Goal: Task Accomplishment & Management: Complete application form

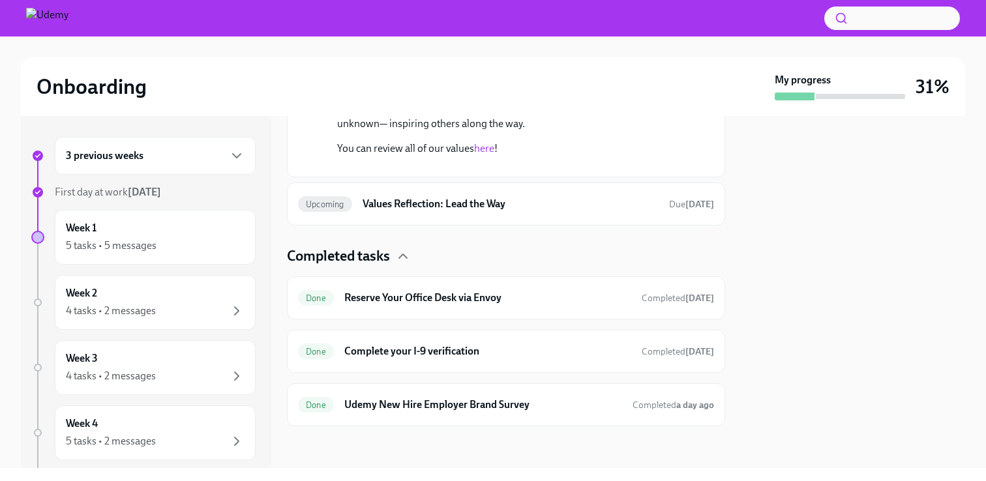
scroll to position [2343, 0]
click at [124, 232] on div "Week 1 5 tasks • 5 messages" at bounding box center [155, 237] width 179 height 33
click at [425, 211] on div "Upcoming Values Reflection: Lead the Way Due [DATE]" at bounding box center [506, 204] width 416 height 21
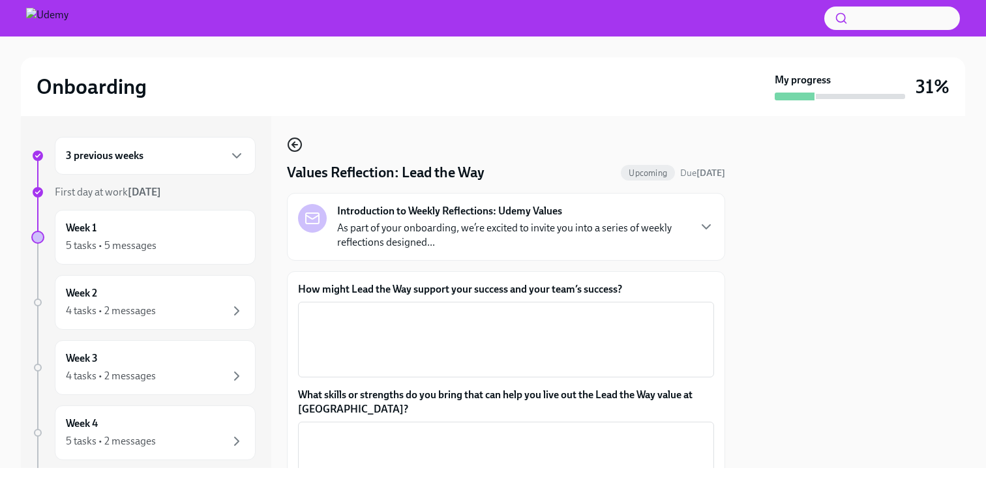
click at [298, 142] on icon "button" at bounding box center [295, 145] width 16 height 16
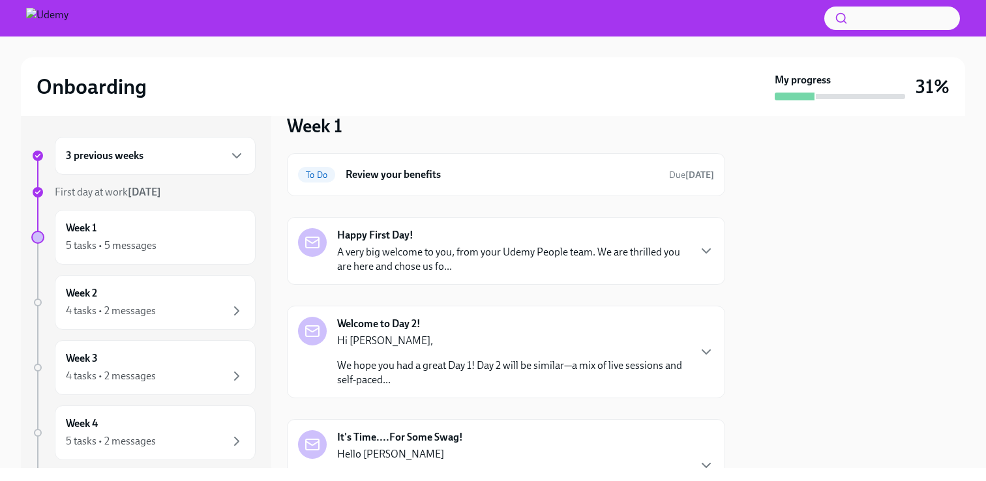
scroll to position [25, 0]
click at [486, 181] on div "To Do Review your benefits Due [DATE]" at bounding box center [506, 172] width 416 height 21
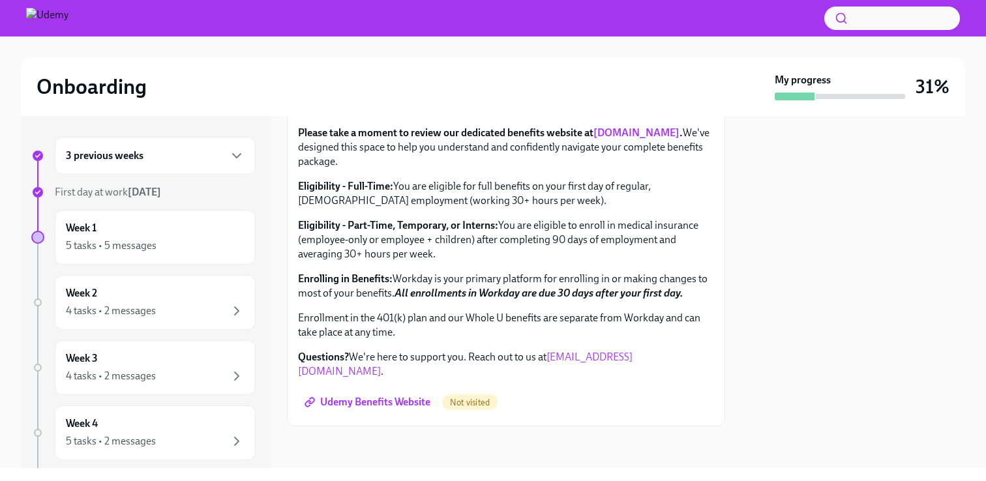
scroll to position [490, 0]
click at [368, 398] on span "Udemy Benefits Website" at bounding box center [368, 402] width 123 height 13
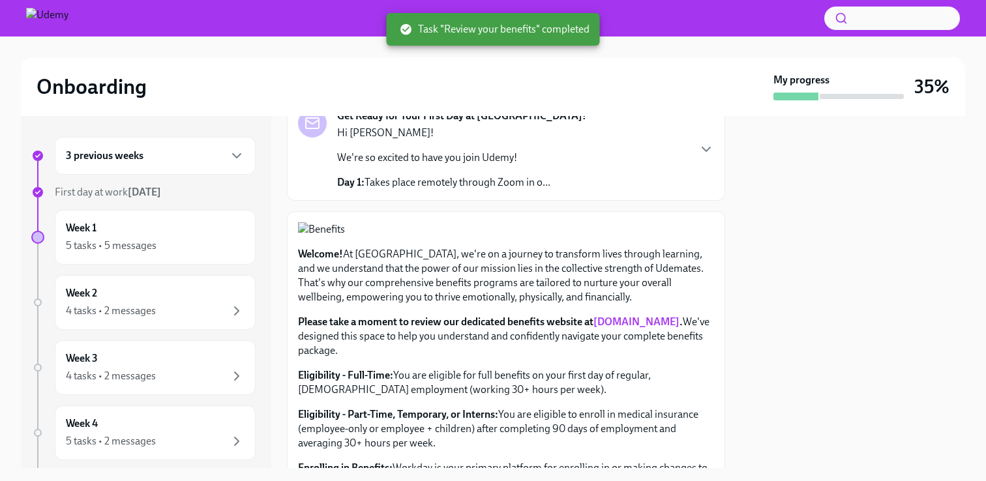
scroll to position [0, 0]
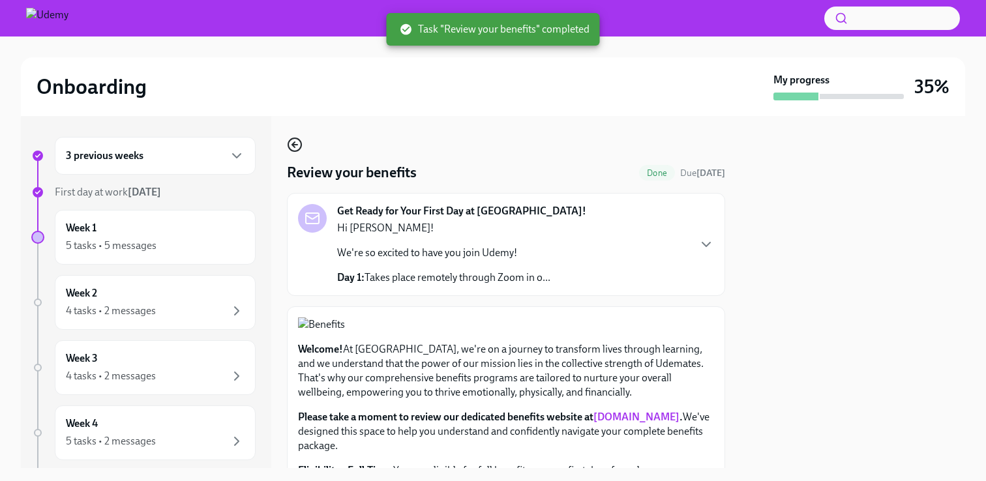
click at [296, 151] on circle "button" at bounding box center [294, 144] width 13 height 13
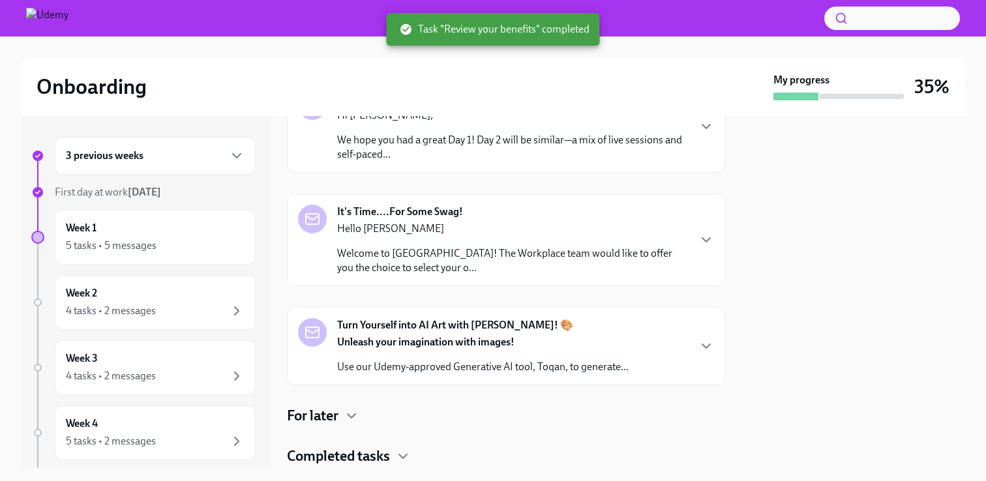
scroll to position [224, 0]
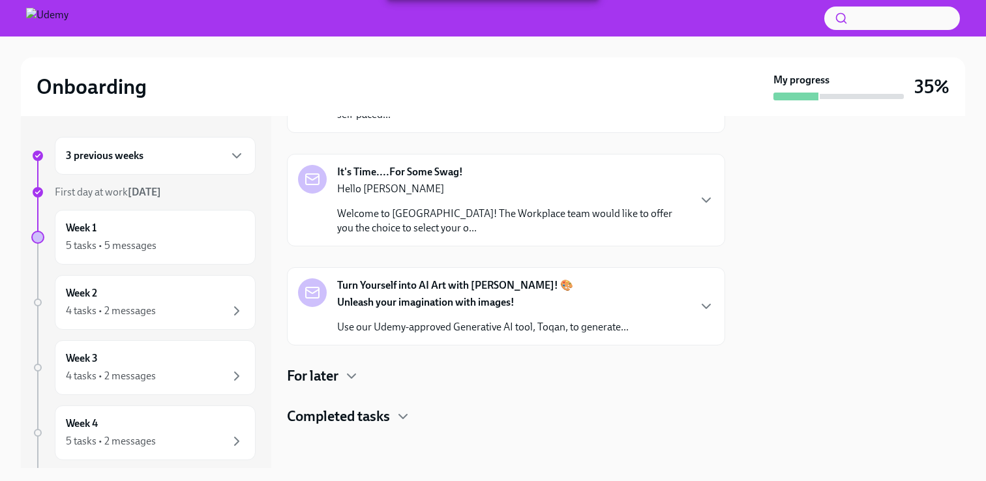
click at [384, 378] on div "For later" at bounding box center [506, 376] width 438 height 20
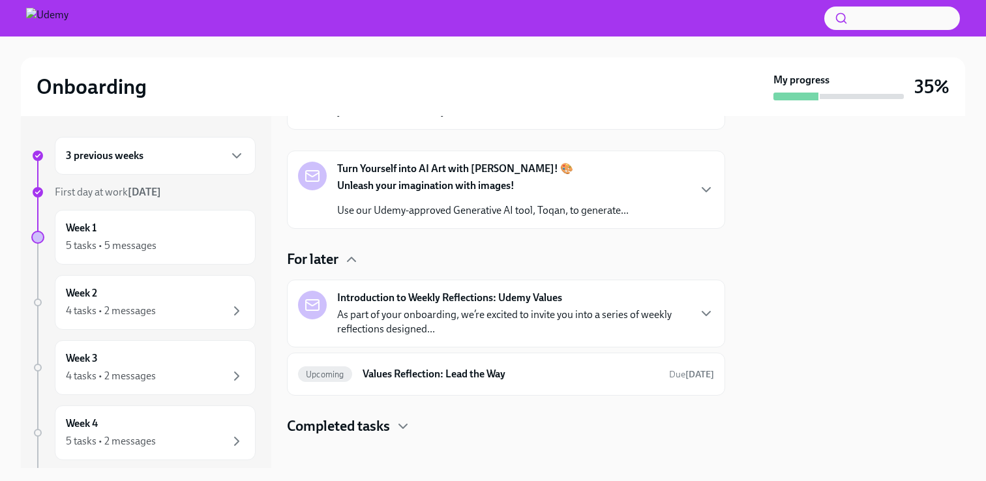
scroll to position [351, 0]
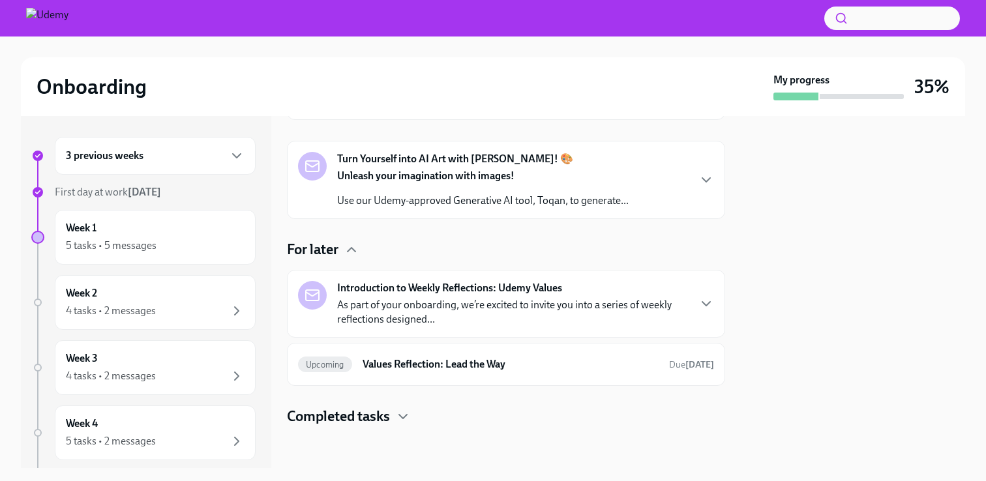
click at [493, 294] on strong "Introduction to Weekly Reflections: Udemy Values" at bounding box center [449, 288] width 225 height 14
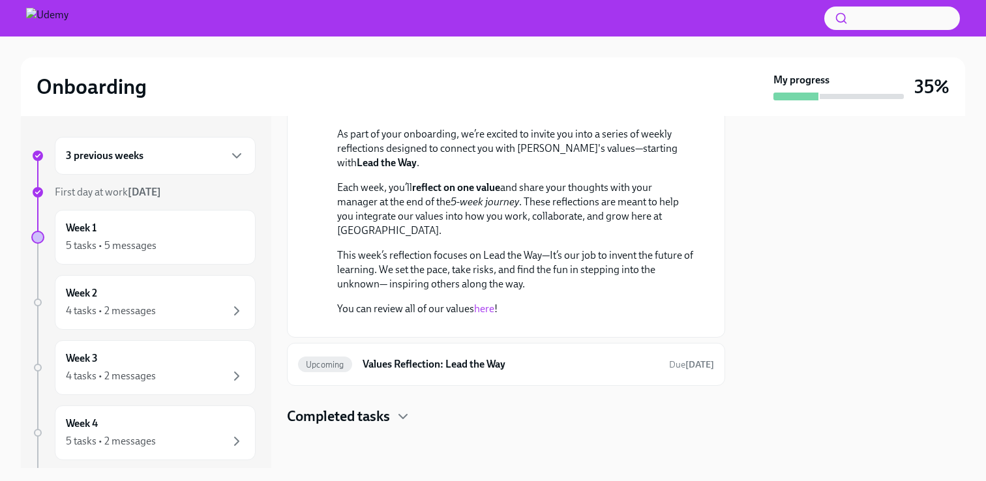
scroll to position [700, 0]
click at [486, 363] on h6 "Values Reflection: Lead the Way" at bounding box center [511, 364] width 296 height 14
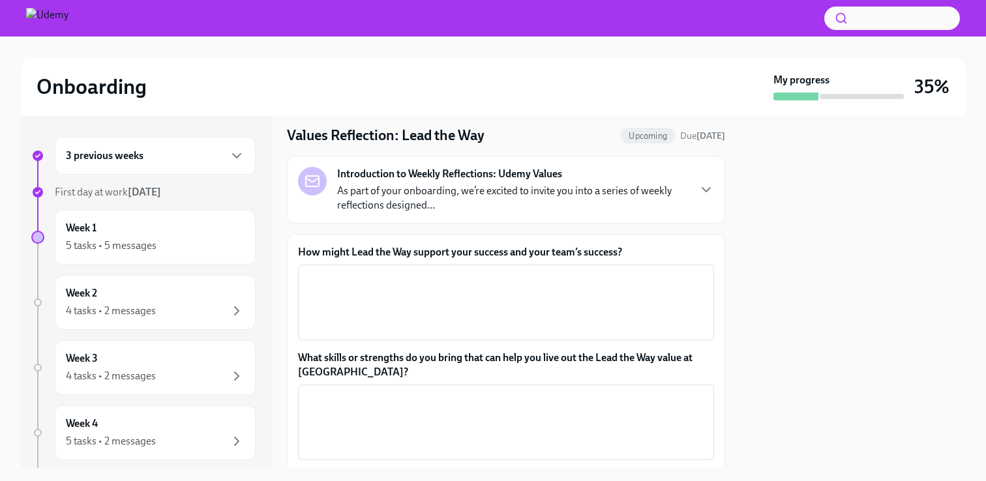
scroll to position [39, 0]
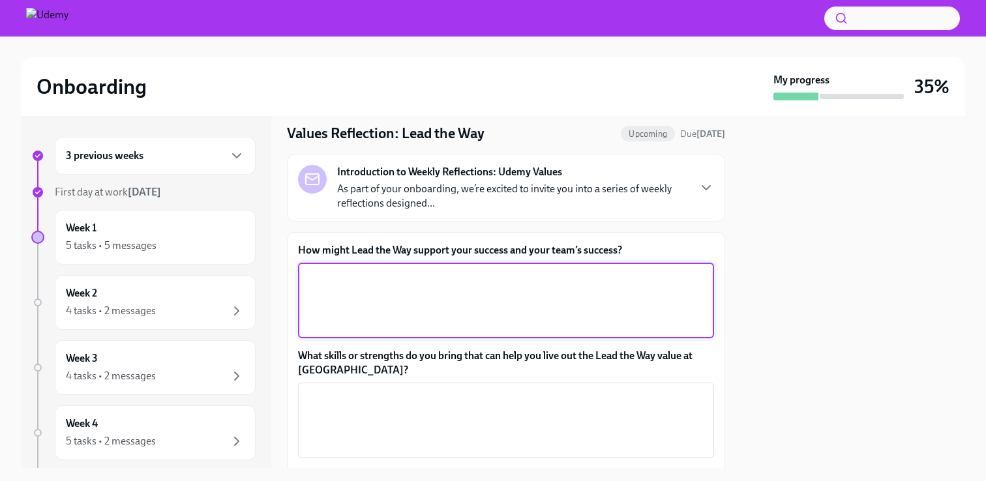
click at [489, 294] on textarea "How might Lead the Way support your success and your team’s success?" at bounding box center [506, 300] width 400 height 63
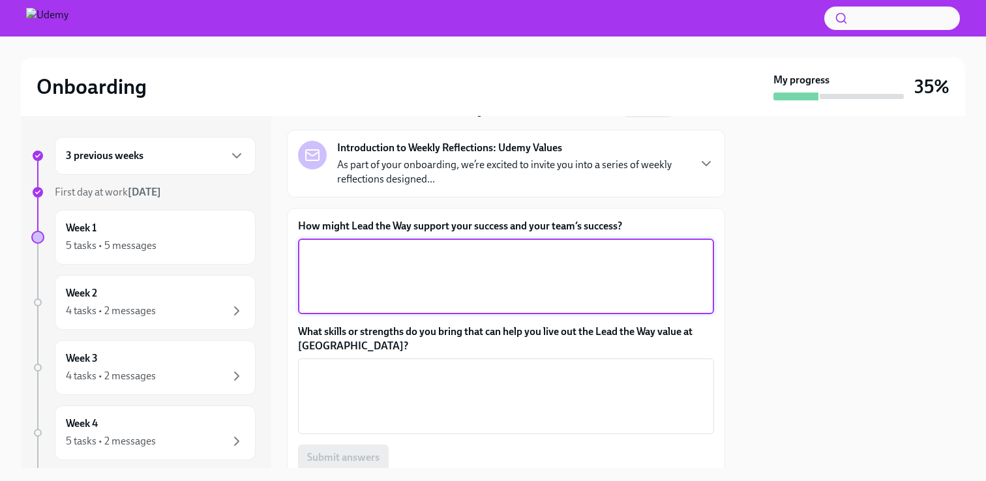
scroll to position [50, 0]
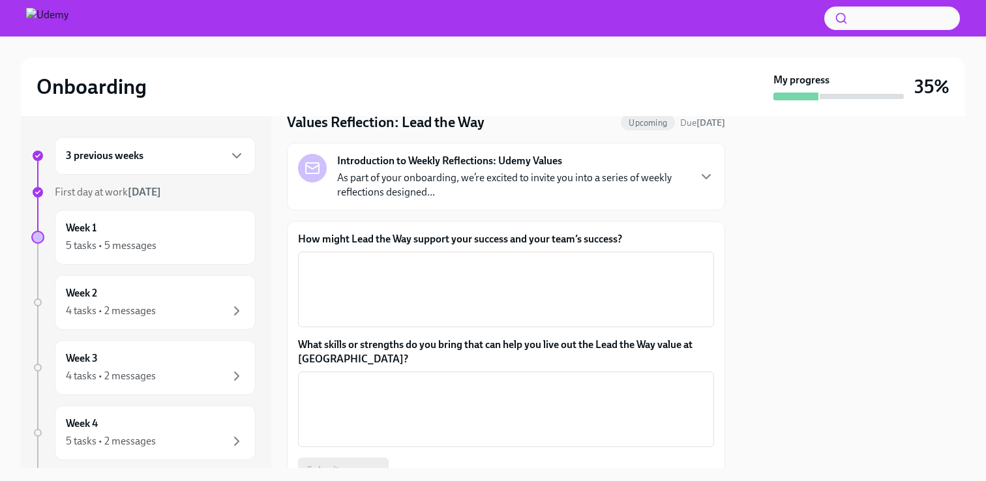
click at [506, 181] on p "As part of your onboarding, we’re excited to invite you into a series of weekly…" at bounding box center [512, 185] width 351 height 29
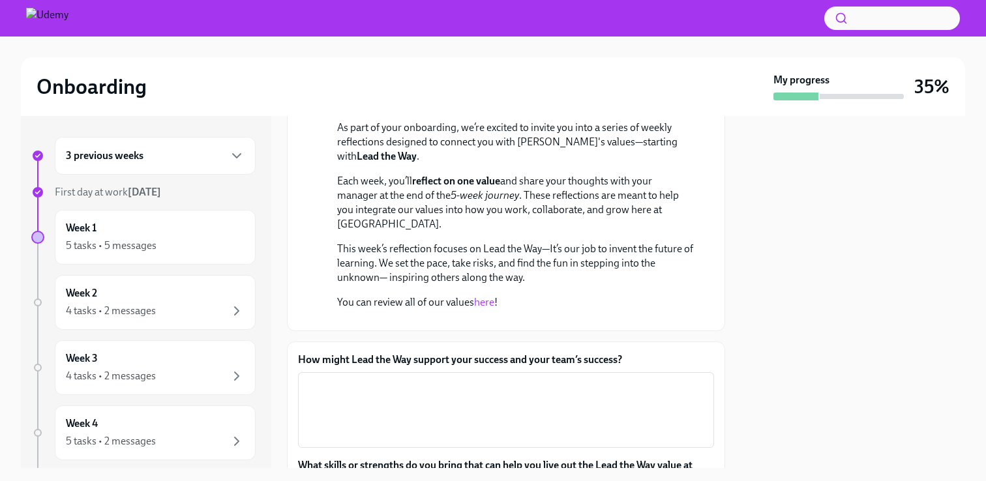
scroll to position [138, 0]
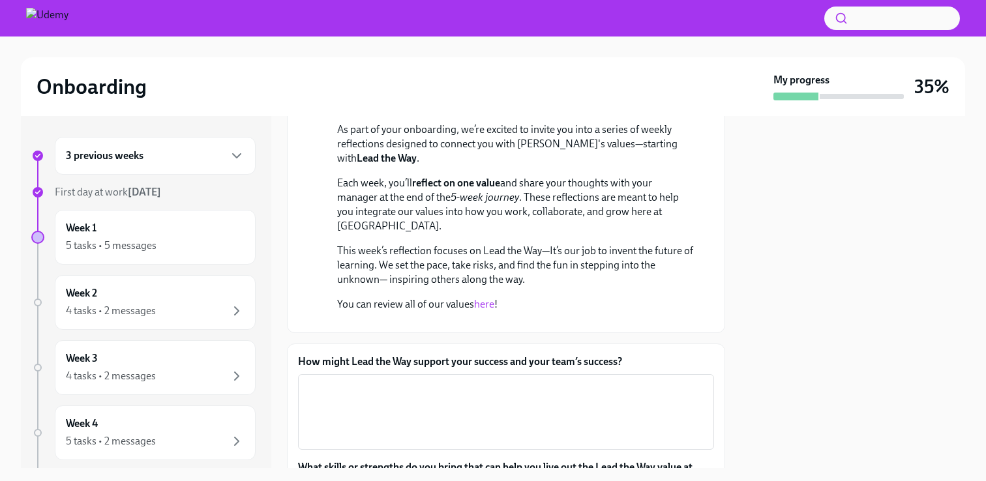
click at [490, 305] on link "here" at bounding box center [484, 304] width 20 height 12
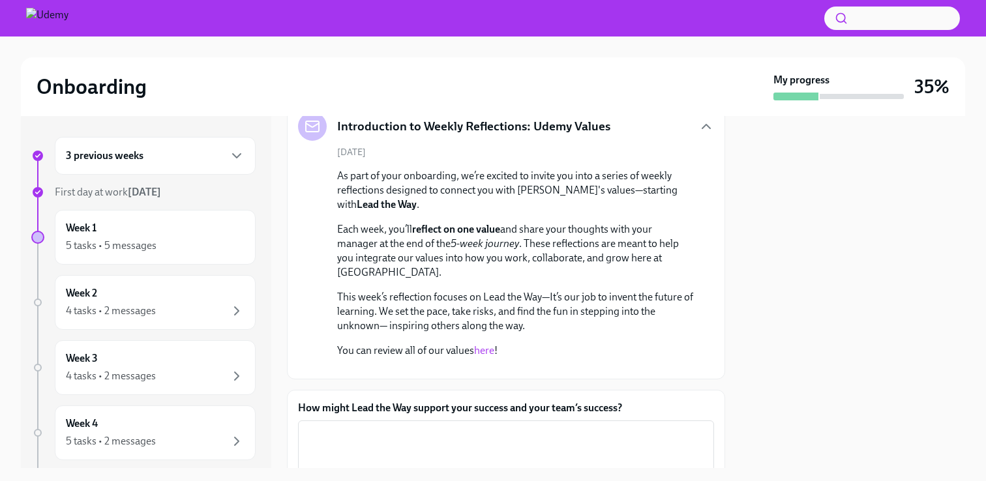
scroll to position [0, 0]
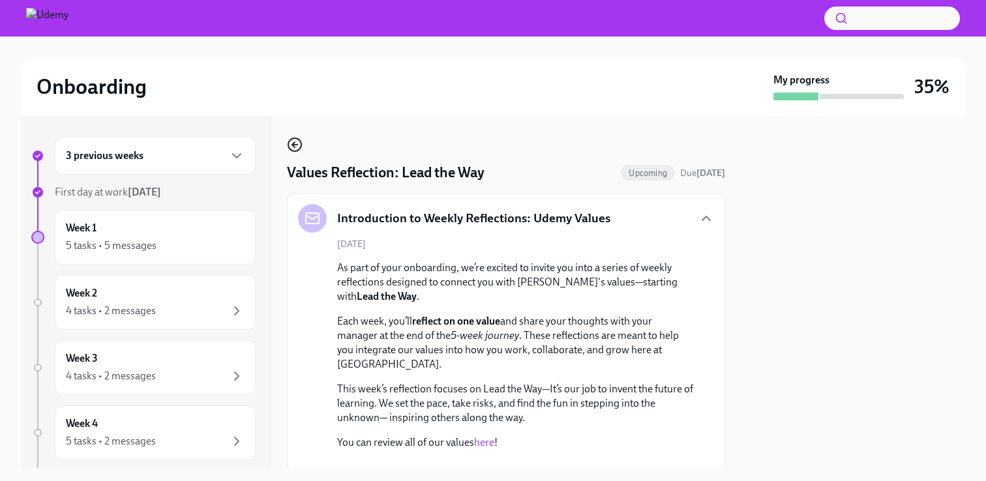
click at [293, 142] on icon "button" at bounding box center [295, 145] width 16 height 16
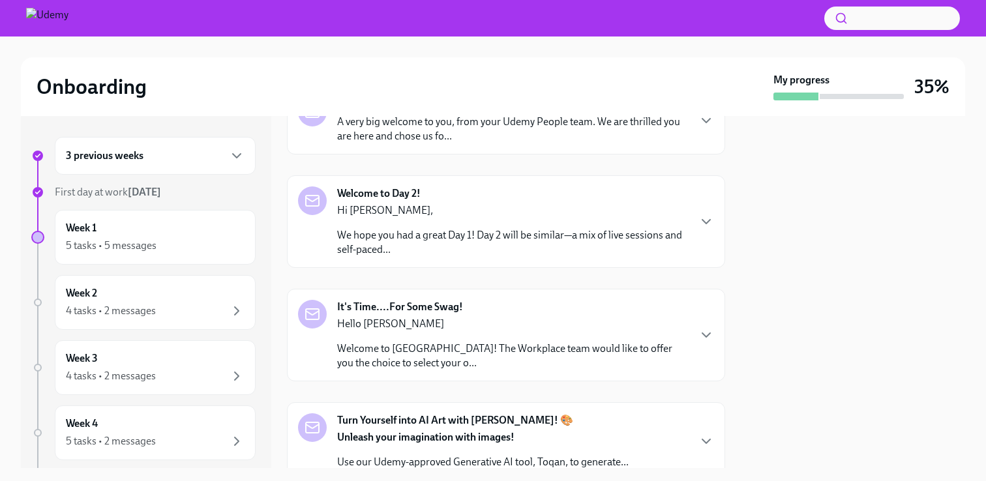
click at [471, 232] on p "We hope you had a great Day 1! Day 2 will be similar—a mix of live sessions and…" at bounding box center [512, 242] width 351 height 29
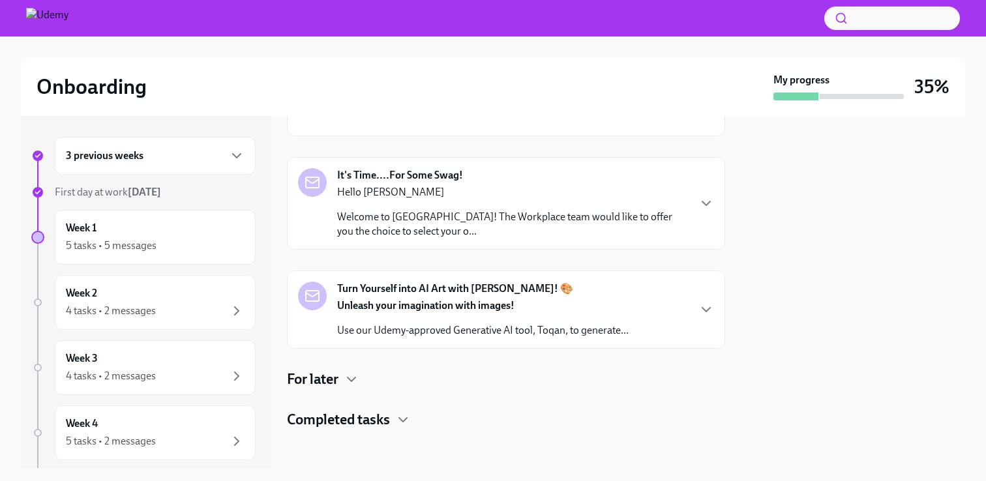
scroll to position [567, 0]
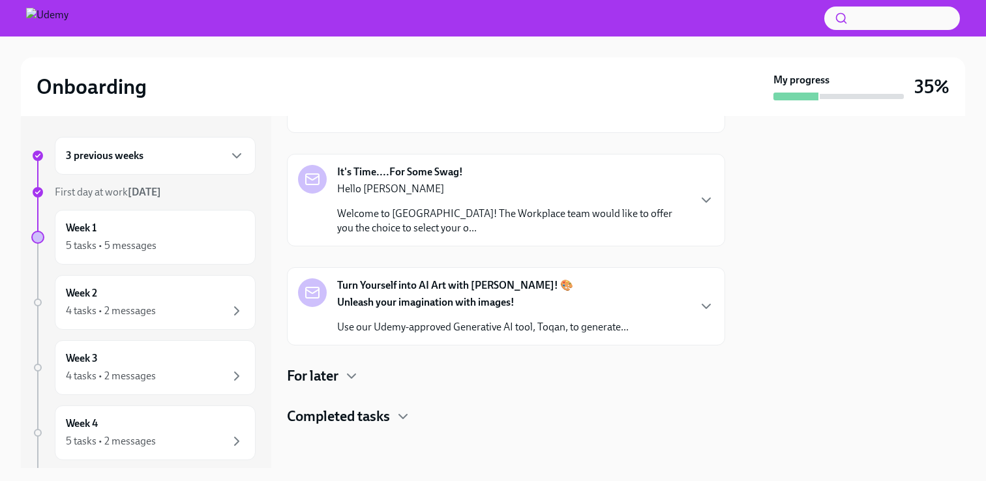
click at [443, 374] on div "For later" at bounding box center [506, 376] width 438 height 20
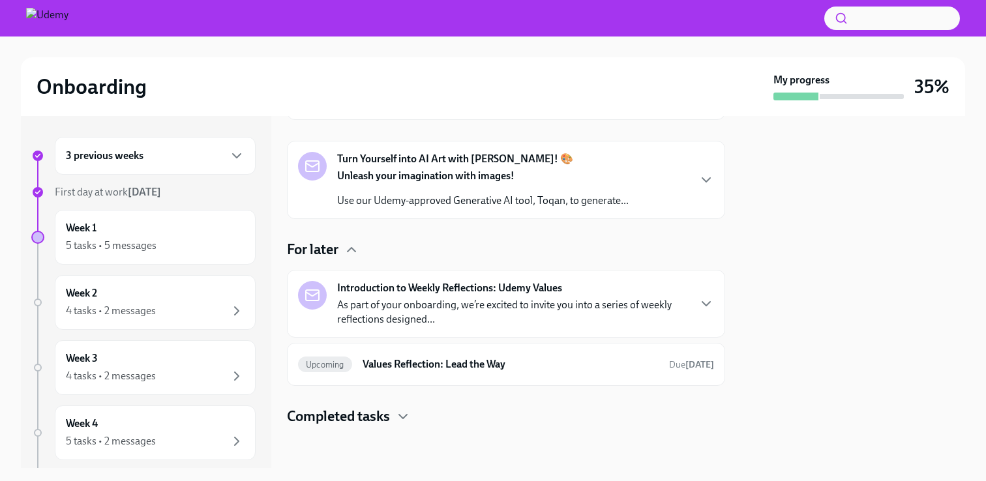
scroll to position [693, 0]
click at [485, 316] on p "As part of your onboarding, we’re excited to invite you into a series of weekly…" at bounding box center [512, 312] width 351 height 29
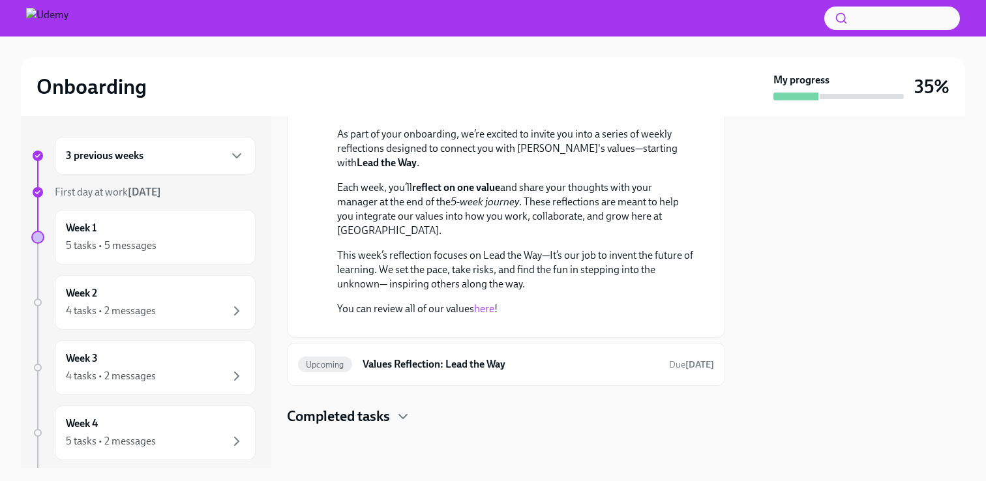
scroll to position [695, 0]
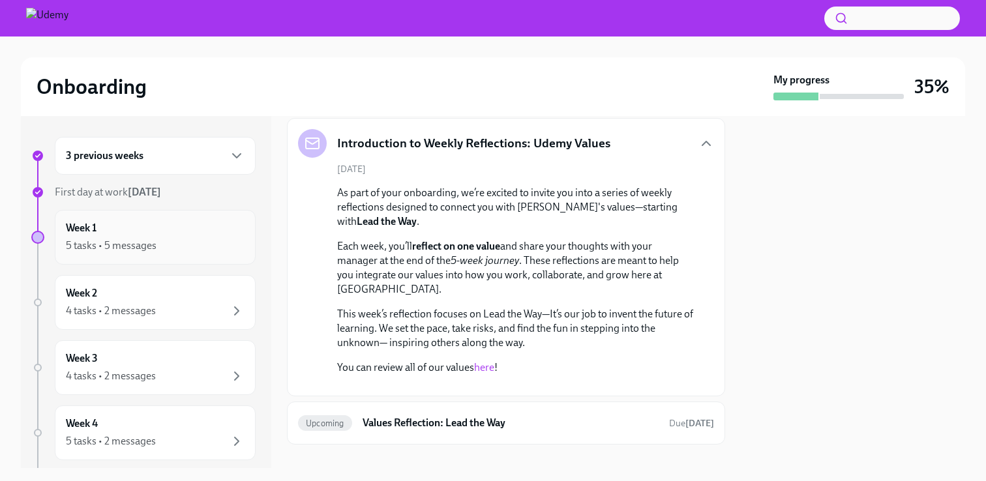
click at [153, 233] on div "Week 1 5 tasks • 5 messages" at bounding box center [155, 237] width 179 height 33
click at [159, 295] on div "Week 2 4 tasks • 2 messages" at bounding box center [155, 302] width 179 height 33
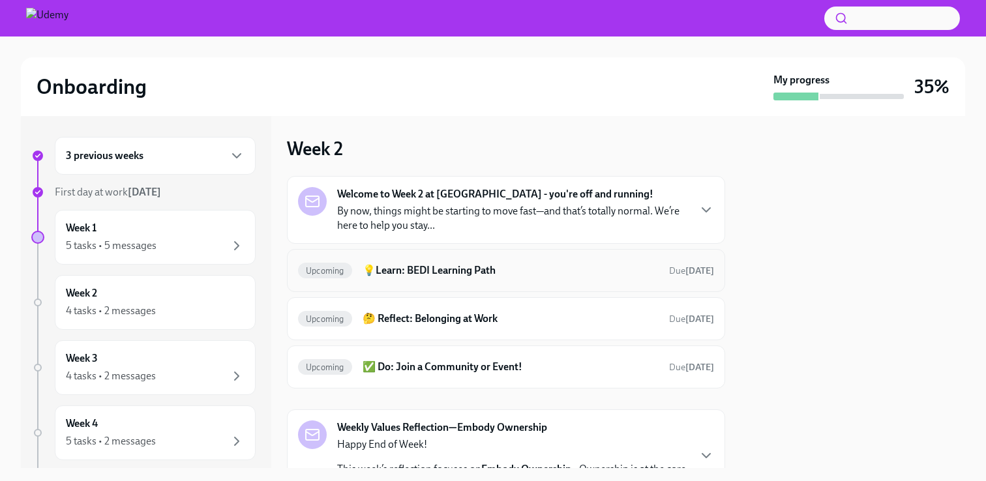
click at [469, 268] on h6 "💡Learn: BEDI Learning Path" at bounding box center [511, 270] width 296 height 14
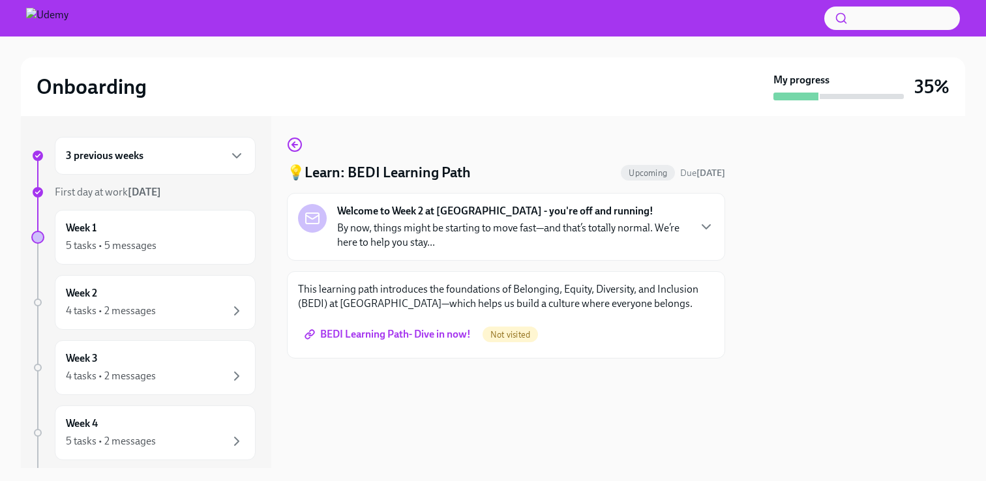
click at [448, 336] on span "BEDI Learning Path- Dive in now!" at bounding box center [389, 334] width 164 height 13
click at [455, 224] on p "By now, things might be starting to move fast—and that’s totally normal. We’re …" at bounding box center [512, 235] width 351 height 29
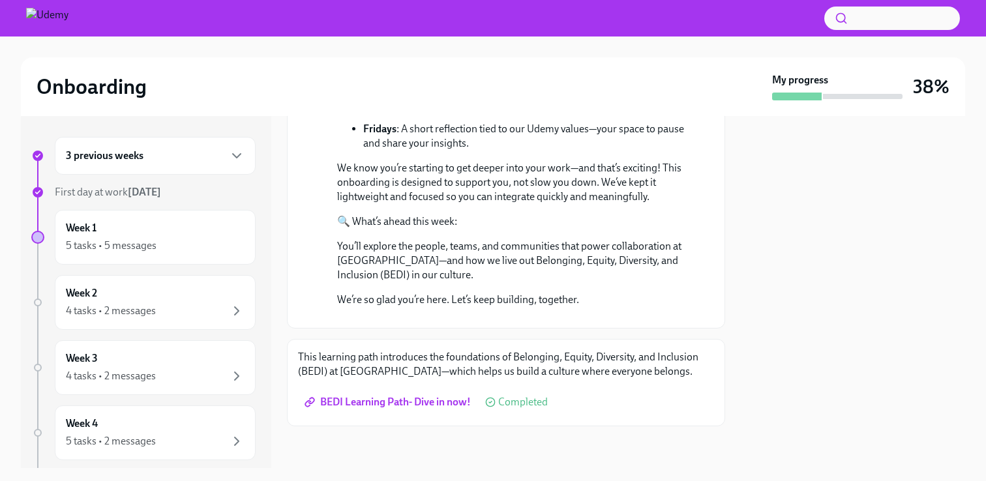
scroll to position [438, 0]
click at [175, 306] on div "4 tasks • 2 messages" at bounding box center [155, 311] width 179 height 16
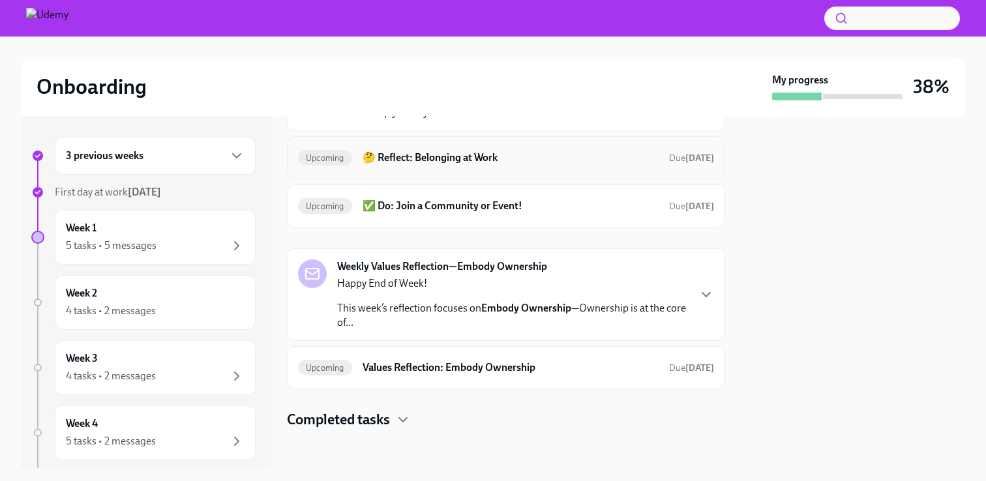
scroll to position [116, 0]
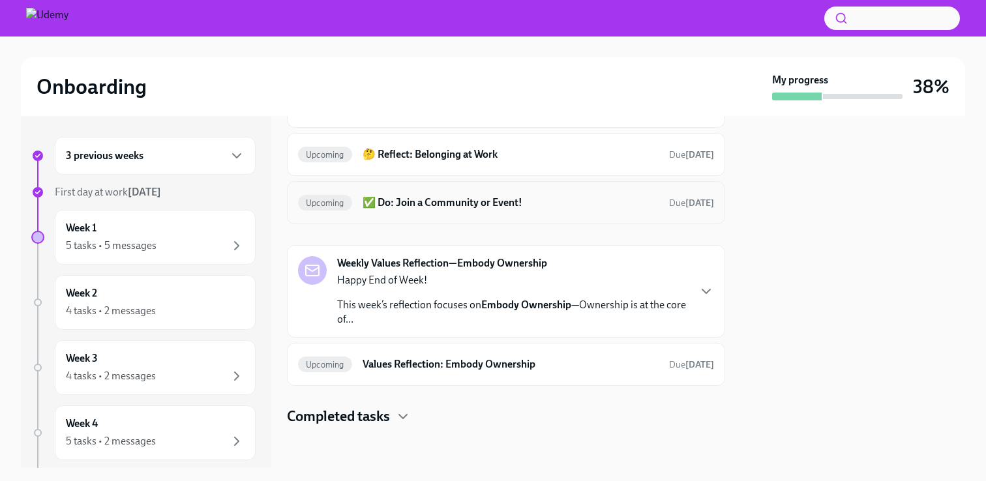
click at [542, 209] on h6 "✅ Do: Join a Community or Event!" at bounding box center [511, 203] width 296 height 14
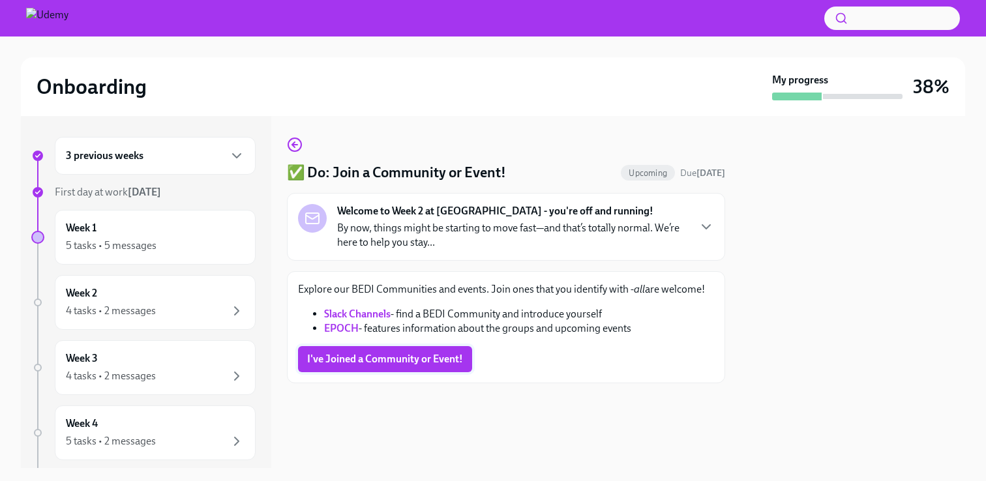
click at [431, 364] on span "I've Joined a Community or Event!" at bounding box center [385, 359] width 156 height 13
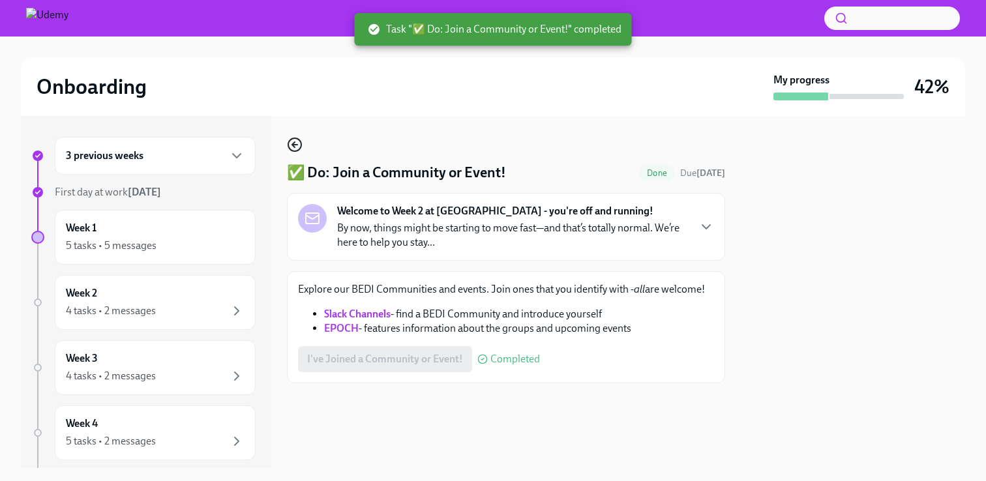
click at [295, 140] on icon "button" at bounding box center [295, 145] width 16 height 16
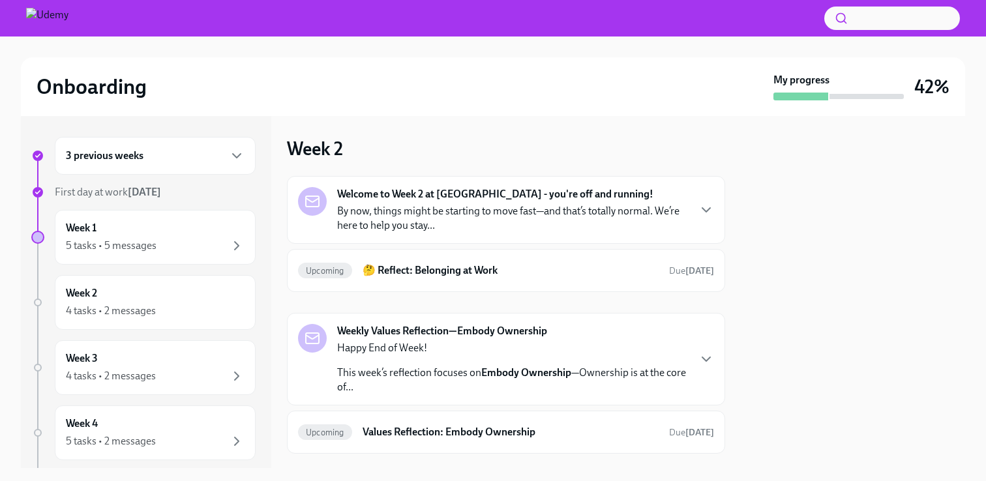
click at [213, 160] on div "3 previous weeks" at bounding box center [155, 156] width 179 height 16
